Goal: Find specific page/section: Find specific page/section

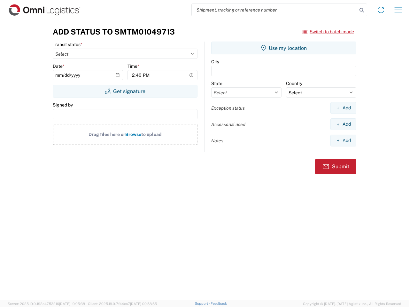
click at [274, 10] on input "search" at bounding box center [274, 10] width 165 height 12
click at [362, 10] on icon at bounding box center [361, 10] width 9 height 9
click at [381, 10] on icon at bounding box center [381, 10] width 10 height 10
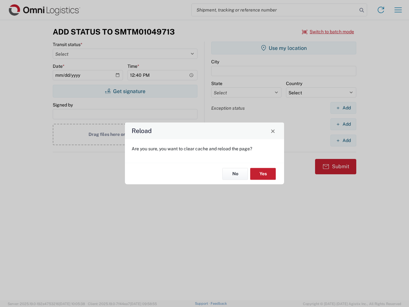
click at [398, 10] on div "Reload Are you sure, you want to clear cache and reload the page? No Yes" at bounding box center [204, 153] width 409 height 307
click at [328, 32] on div "Reload Are you sure, you want to clear cache and reload the page? No Yes" at bounding box center [204, 153] width 409 height 307
click at [125, 91] on div "Reload Are you sure, you want to clear cache and reload the page? No Yes" at bounding box center [204, 153] width 409 height 307
click at [284, 48] on div "Reload Are you sure, you want to clear cache and reload the page? No Yes" at bounding box center [204, 153] width 409 height 307
click at [343, 108] on div "Reload Are you sure, you want to clear cache and reload the page? No Yes" at bounding box center [204, 153] width 409 height 307
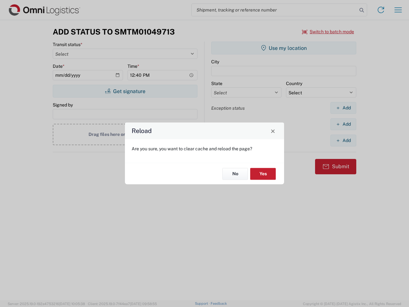
click at [343, 124] on div "Reload Are you sure, you want to clear cache and reload the page? No Yes" at bounding box center [204, 153] width 409 height 307
click at [343, 140] on div "Reload Are you sure, you want to clear cache and reload the page? No Yes" at bounding box center [204, 153] width 409 height 307
